Goal: Task Accomplishment & Management: Manage account settings

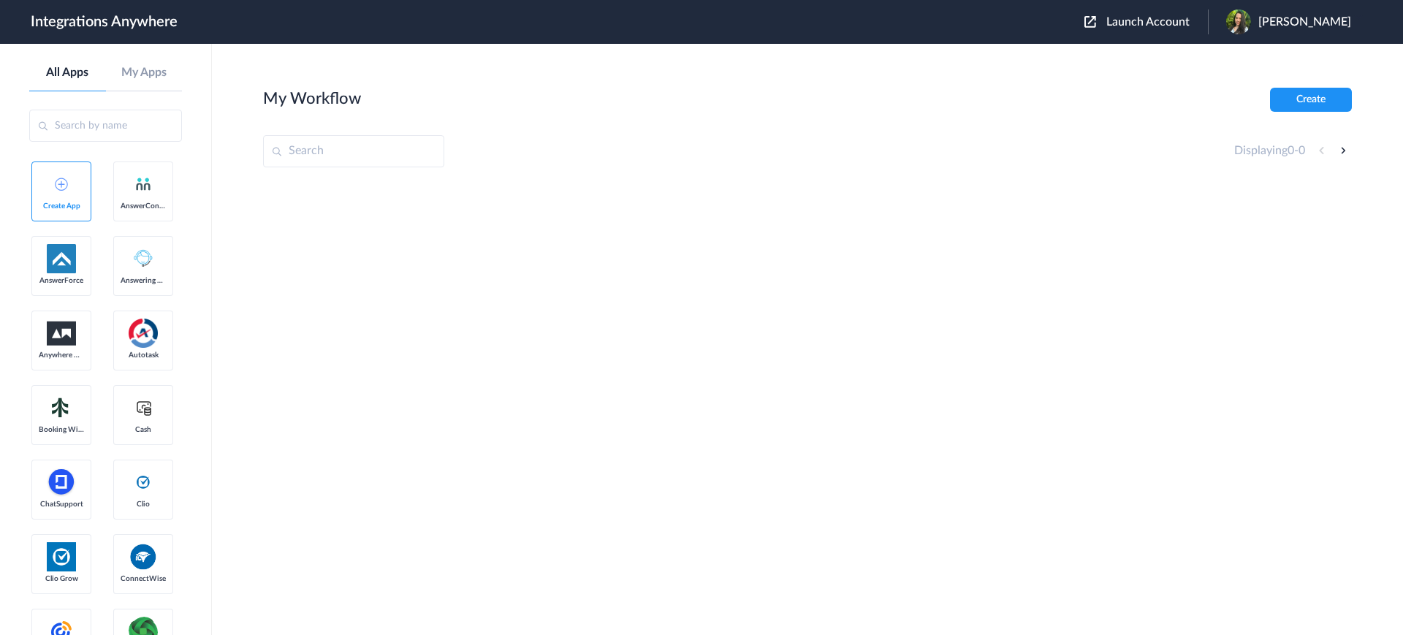
click at [1127, 26] on span "Launch Account" at bounding box center [1148, 22] width 83 height 12
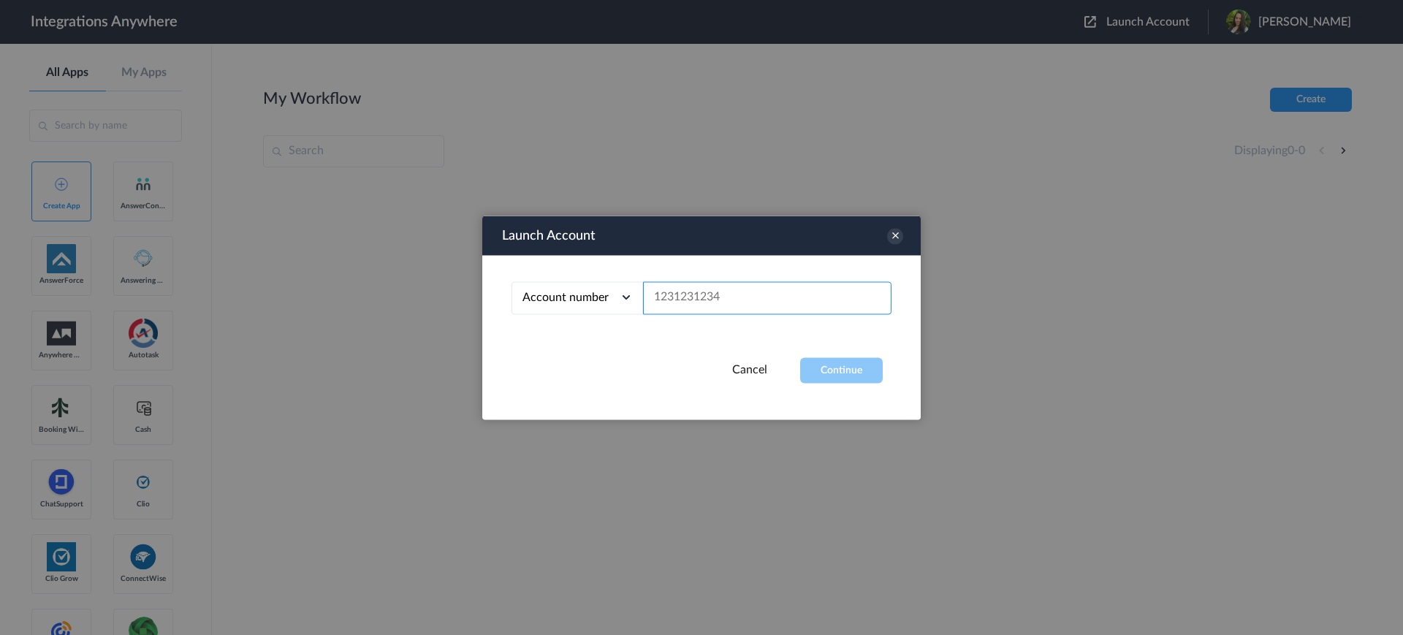
paste input "9192496240"
type input "9192496240"
click at [821, 369] on button "Continue" at bounding box center [841, 370] width 83 height 26
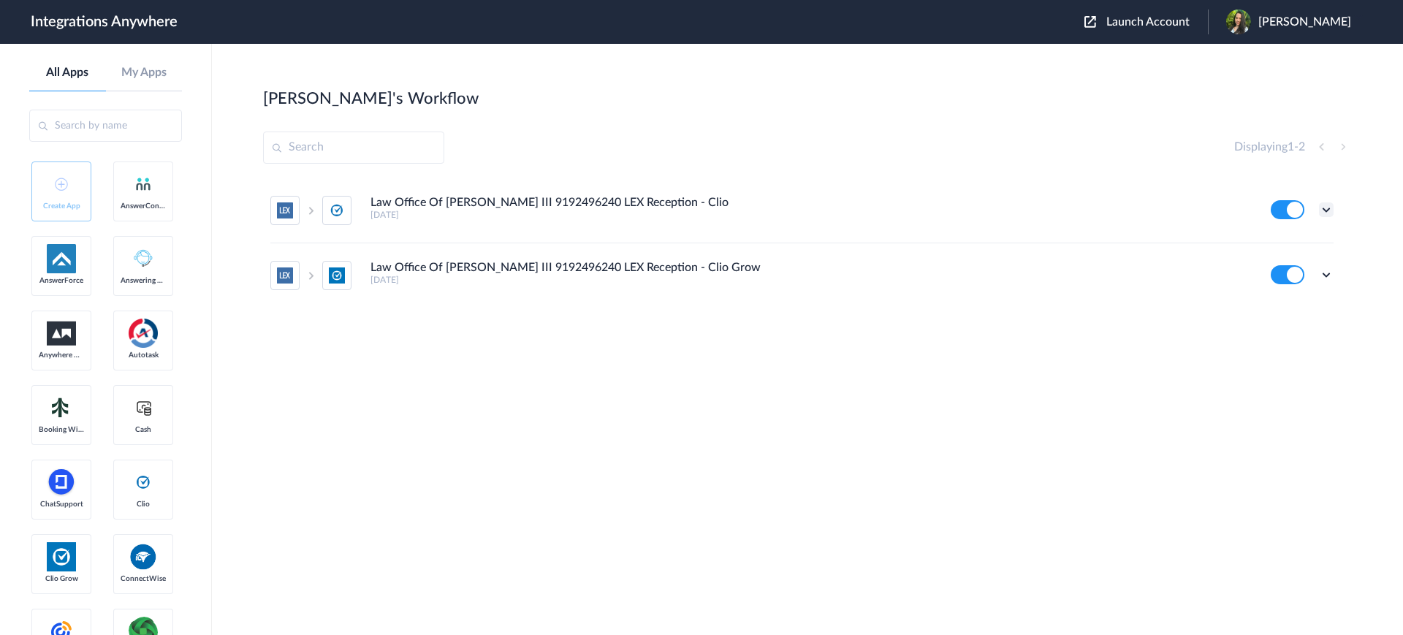
click at [1331, 213] on icon at bounding box center [1326, 209] width 15 height 15
click at [1306, 251] on li "Edit" at bounding box center [1286, 243] width 95 height 27
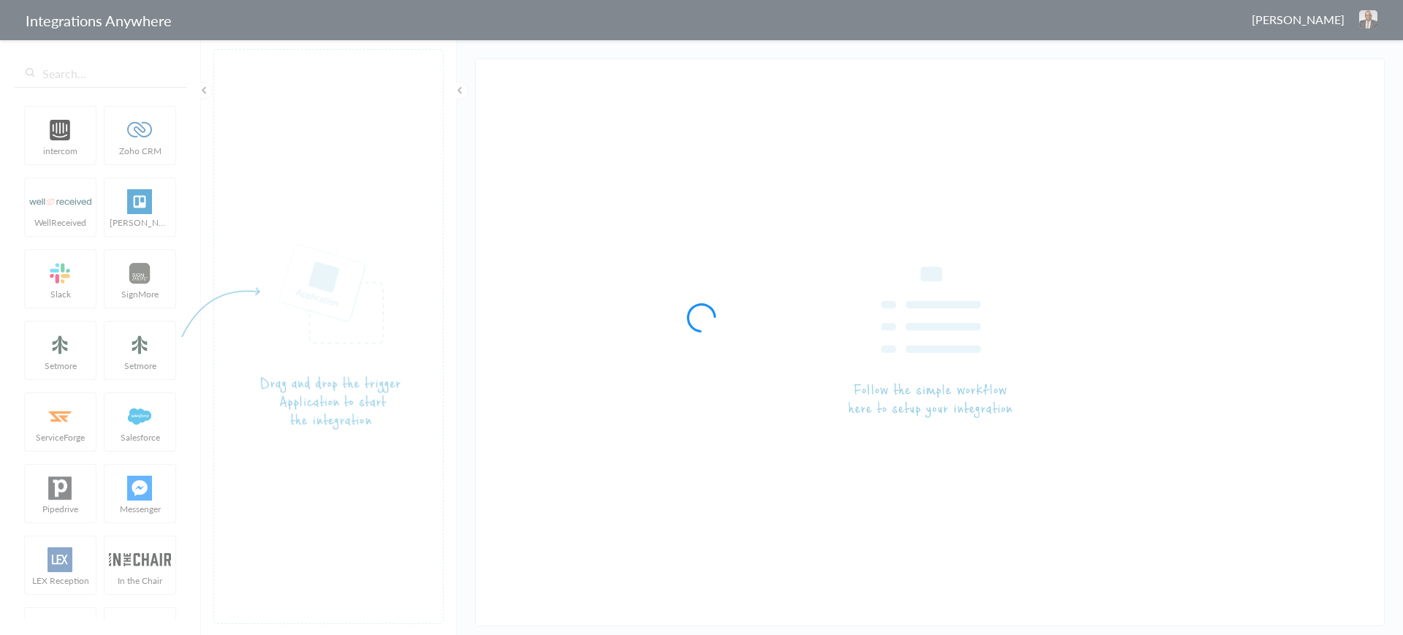
type input "Law Office Of [PERSON_NAME] III 9192496240 LEX Reception - Clio"
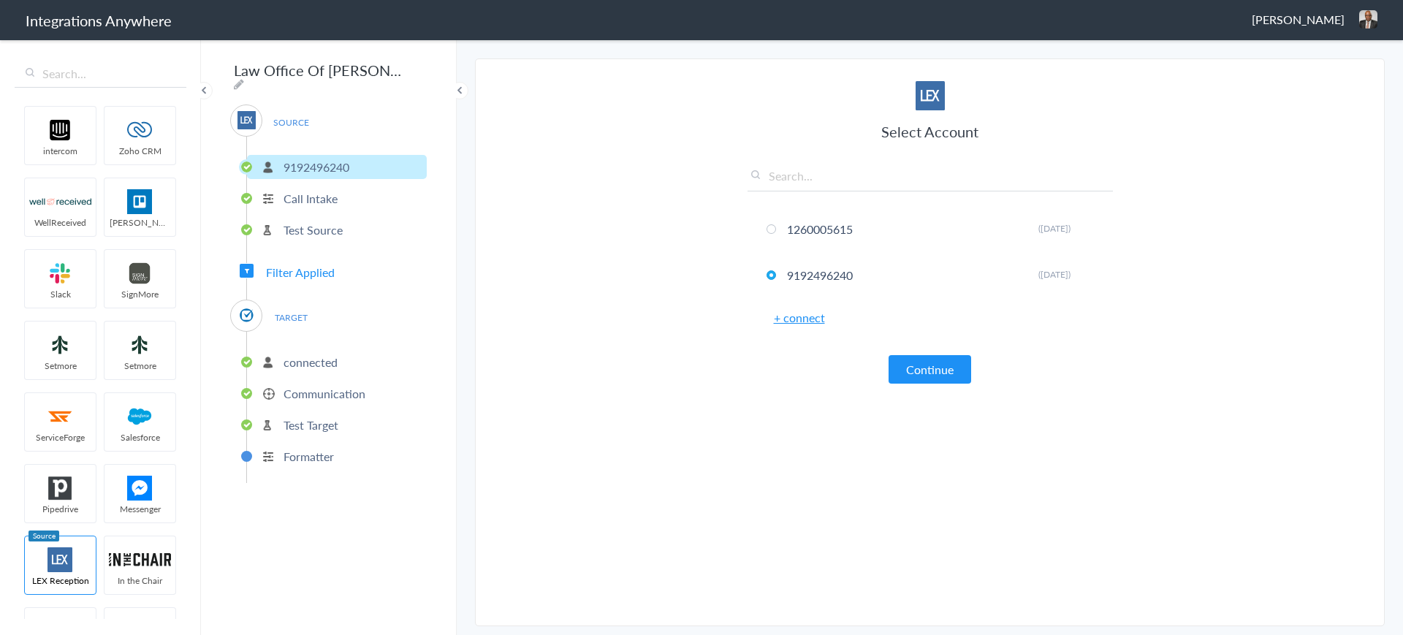
click at [306, 387] on p "Communication" at bounding box center [325, 393] width 82 height 17
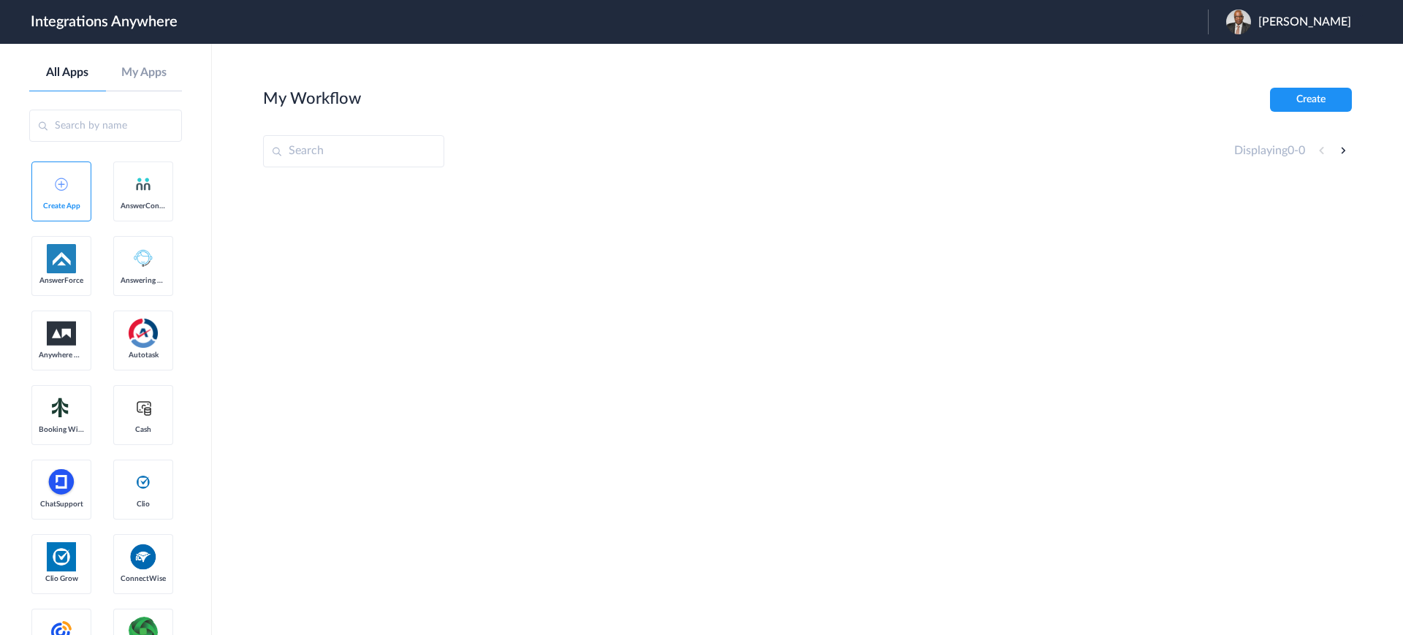
click at [1288, 12] on div "John Roberson III" at bounding box center [1297, 22] width 140 height 25
click at [1241, 50] on li "Logout" at bounding box center [1287, 59] width 158 height 27
click at [1132, 16] on div "Launch Account Sharon Villaruel My Account Logout" at bounding box center [1225, 22] width 281 height 25
click at [1133, 18] on span "Launch Account" at bounding box center [1148, 22] width 83 height 12
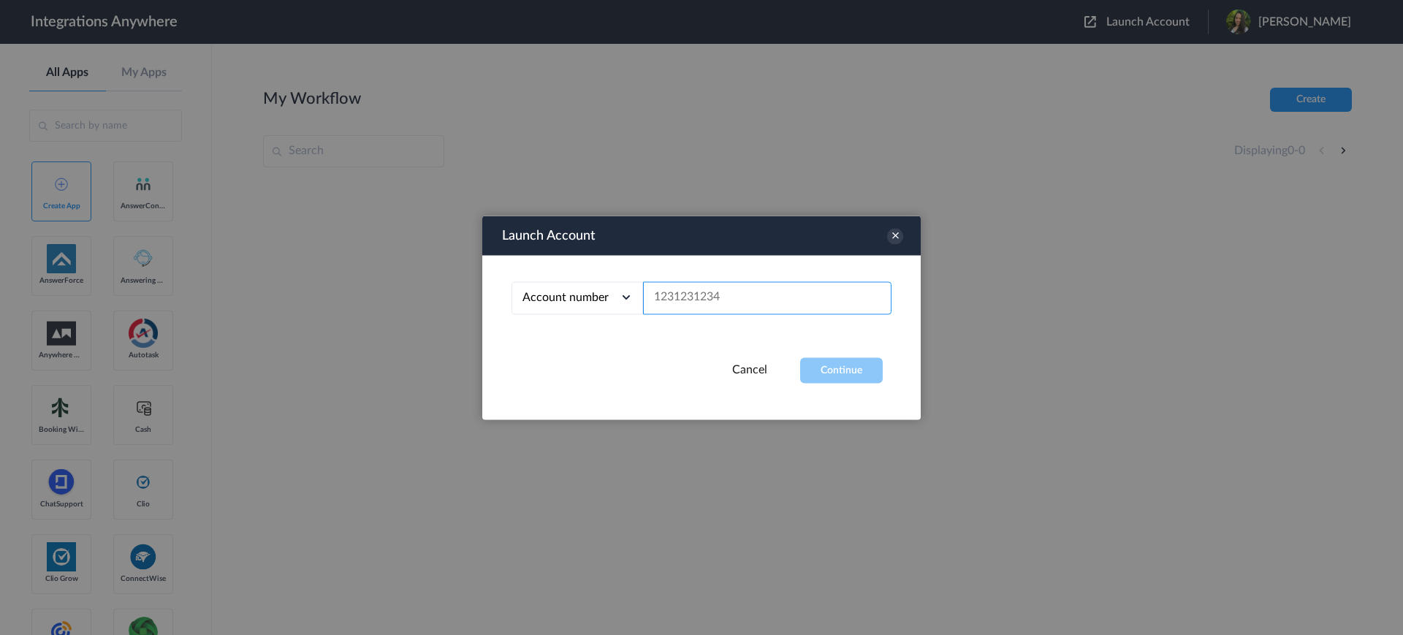
paste input "9192496240"
type input "9192496240"
click at [819, 362] on button "Continue" at bounding box center [841, 370] width 83 height 26
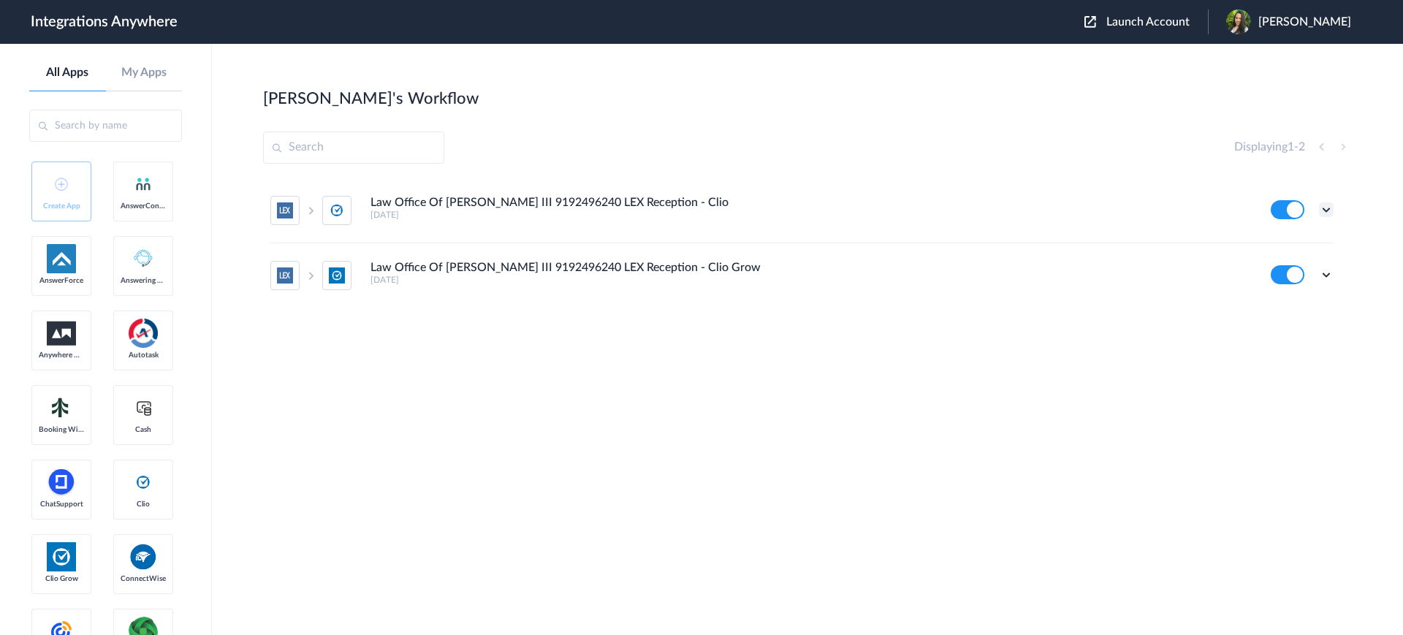
click at [1328, 209] on icon at bounding box center [1326, 209] width 15 height 15
click at [1273, 248] on link "Edit" at bounding box center [1267, 243] width 35 height 10
click at [1327, 269] on icon at bounding box center [1326, 275] width 15 height 15
click at [1274, 308] on link "Edit" at bounding box center [1267, 308] width 35 height 10
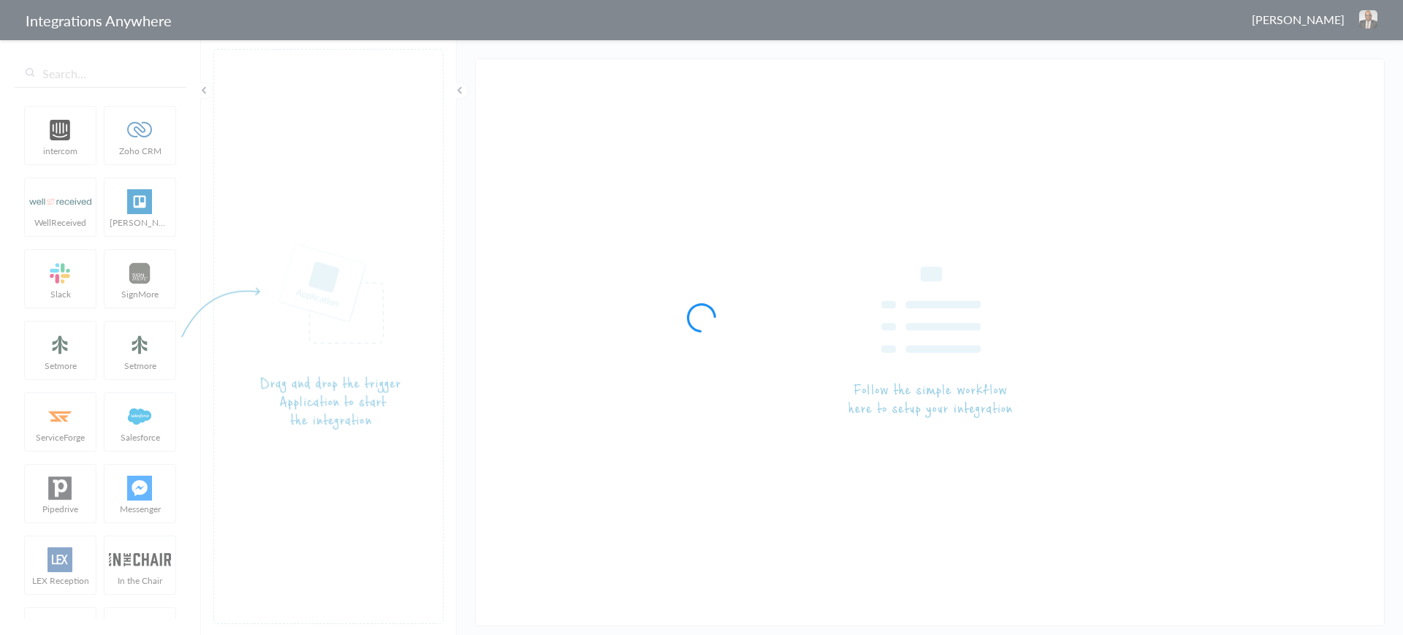
type input "Law Office Of [PERSON_NAME] III 9192496240 LEX Reception - Clio"
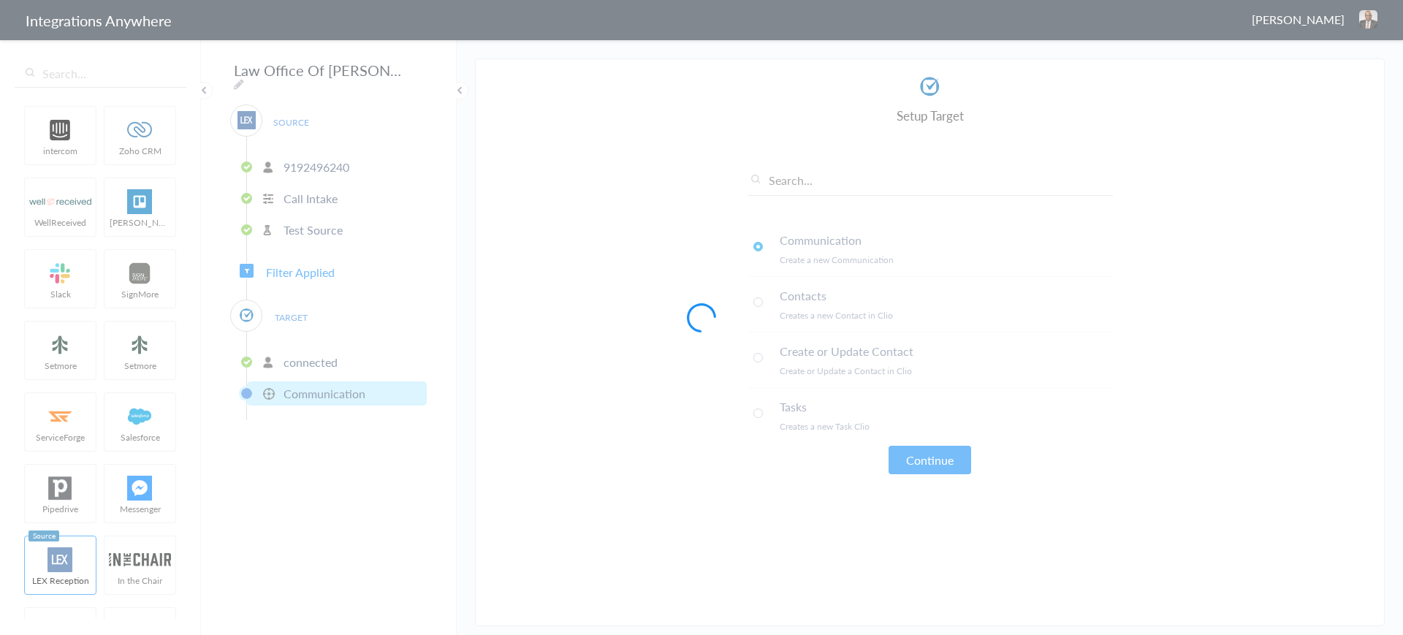
click at [317, 274] on div at bounding box center [701, 317] width 1403 height 635
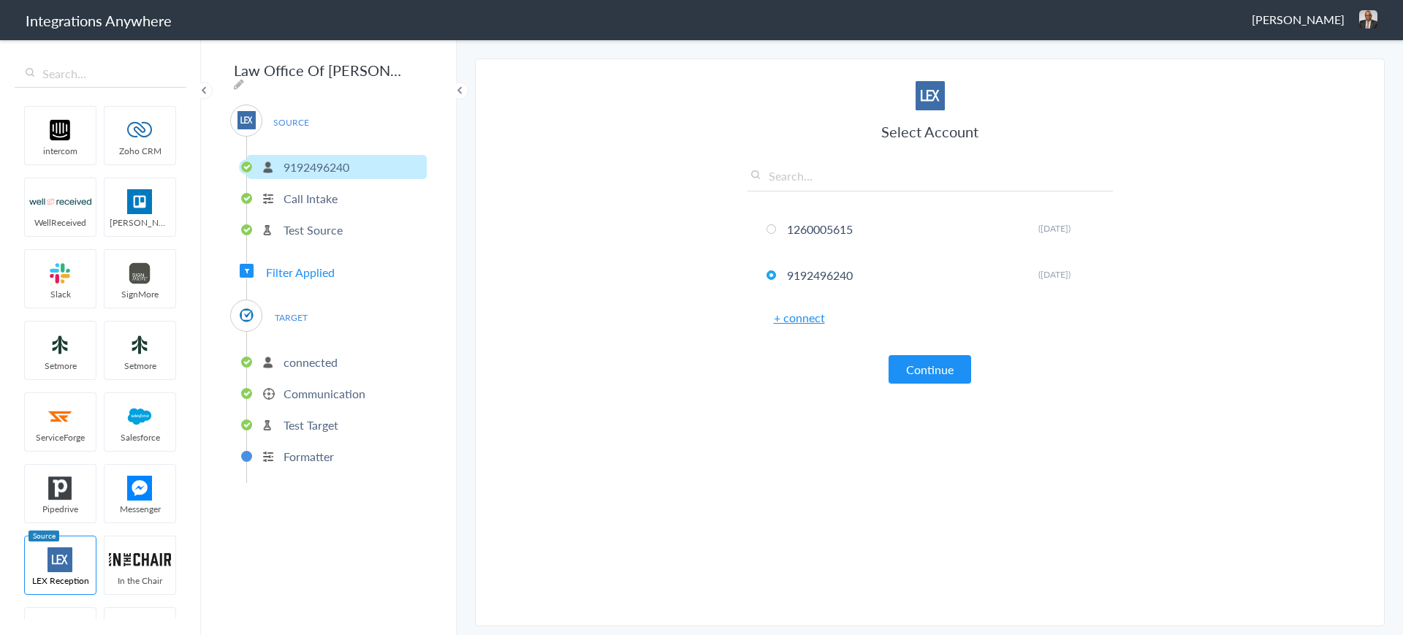
click at [313, 268] on span "Filter Applied" at bounding box center [300, 272] width 69 height 17
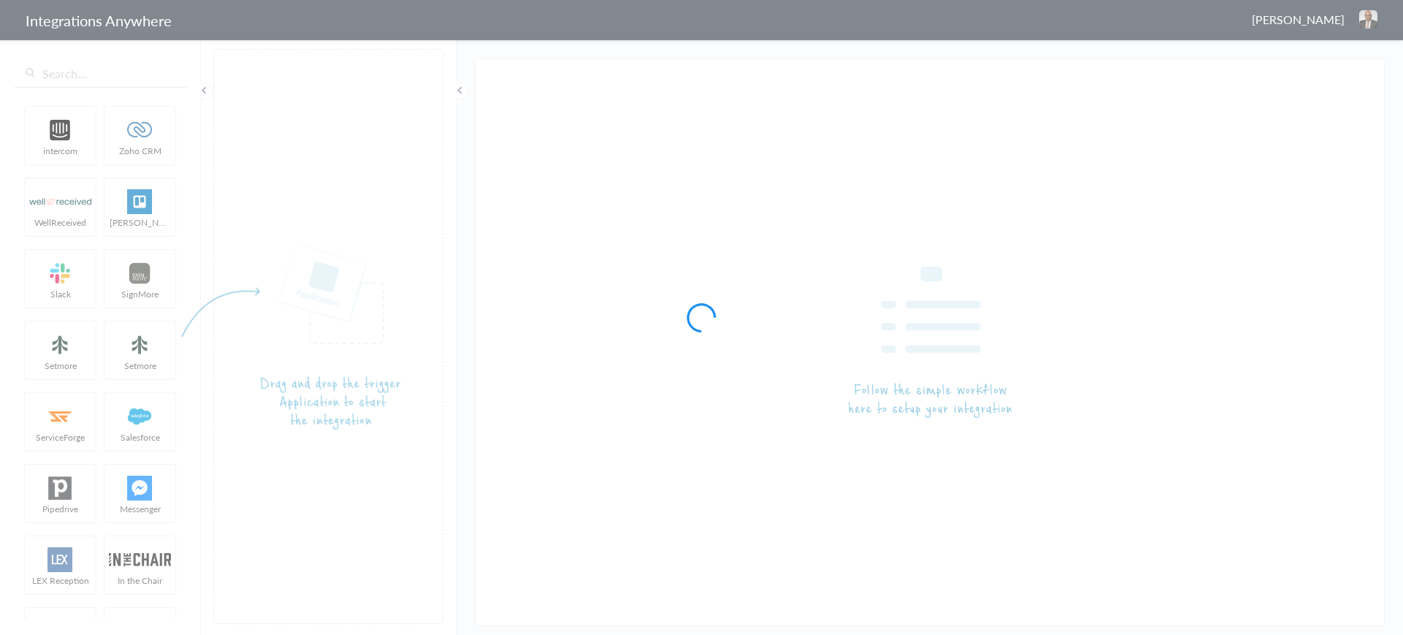
type input "Law Office Of [PERSON_NAME] III 9192496240 LEX Reception - Clio Grow"
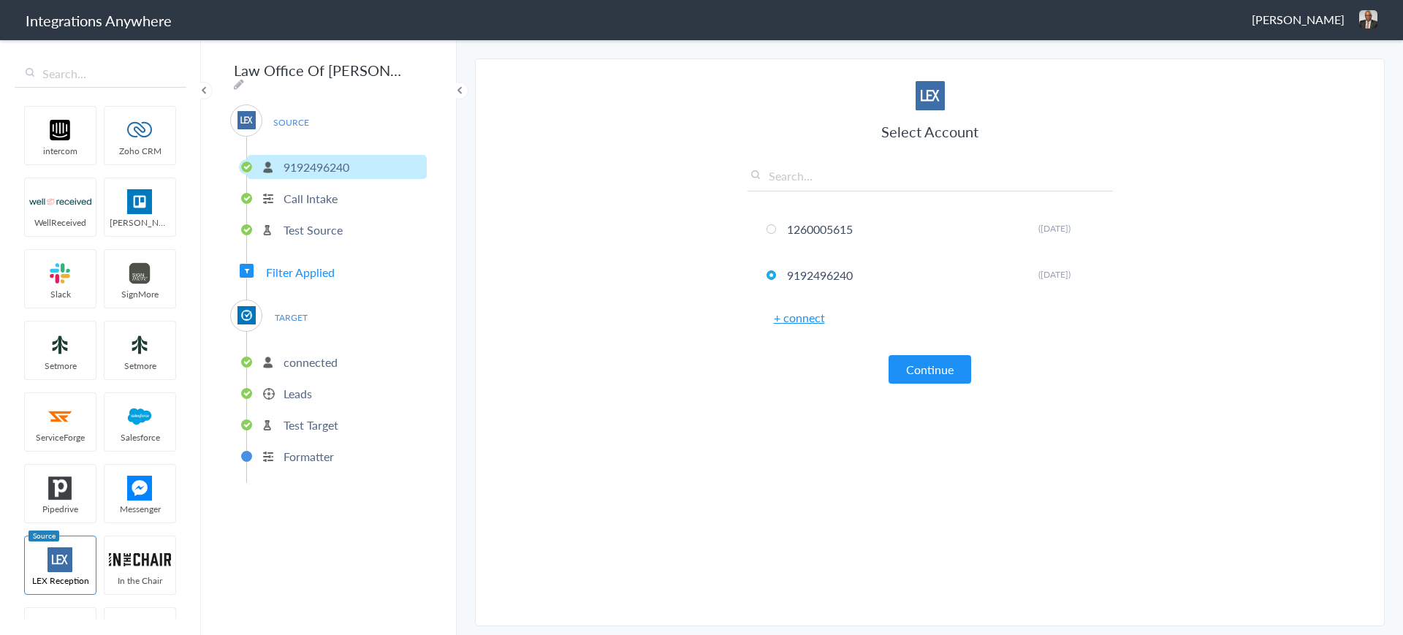
click at [314, 265] on span "Filter Applied" at bounding box center [300, 272] width 69 height 17
